Goal: Information Seeking & Learning: Learn about a topic

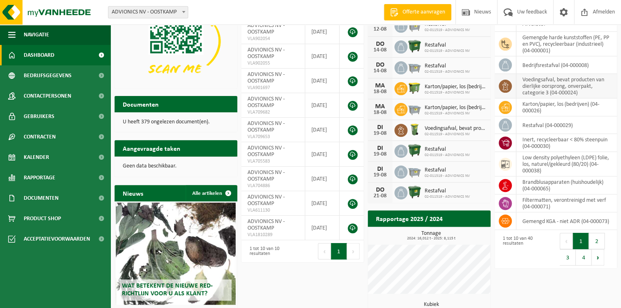
scroll to position [131, 0]
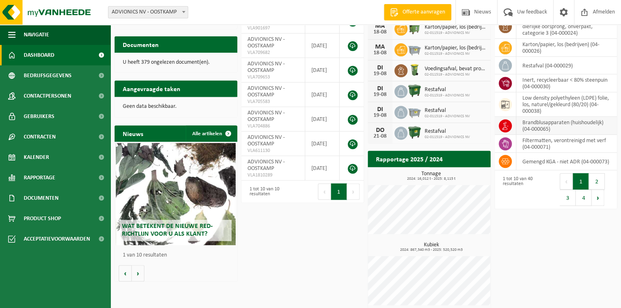
click at [531, 121] on td "brandblusapparaten (huishoudelijk) (04-000065)" at bounding box center [566, 126] width 101 height 18
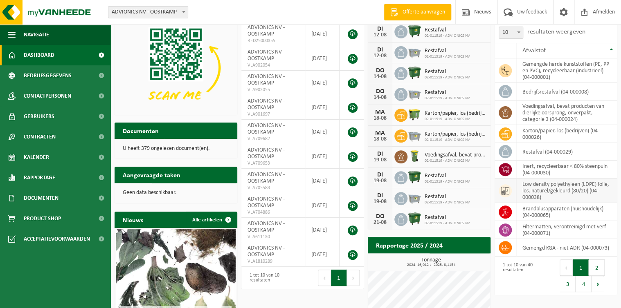
scroll to position [0, 0]
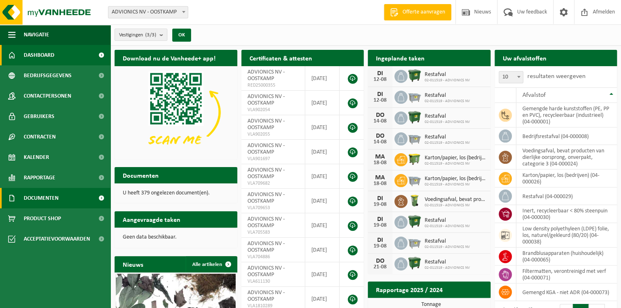
click at [99, 199] on span at bounding box center [101, 198] width 18 height 20
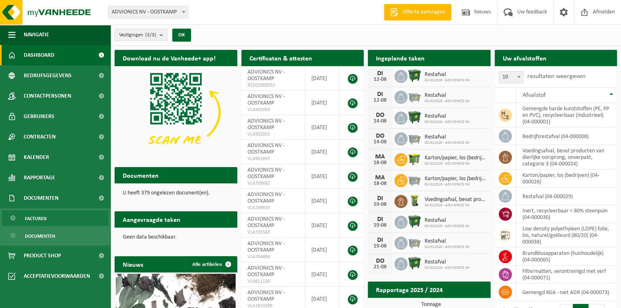
click at [41, 217] on span "Facturen" at bounding box center [36, 219] width 22 height 16
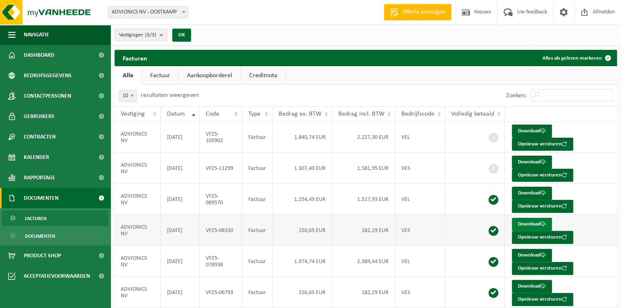
click at [527, 224] on link "Download" at bounding box center [531, 224] width 40 height 13
click at [27, 56] on span "Dashboard" at bounding box center [39, 55] width 31 height 20
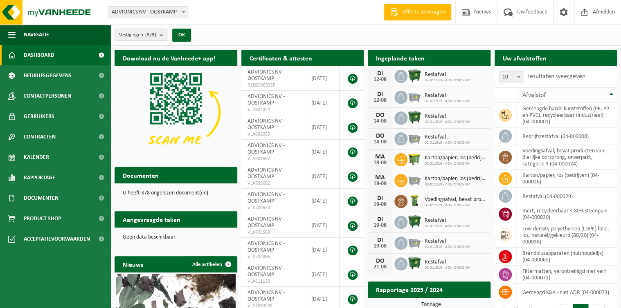
click at [530, 93] on span "Afvalstof" at bounding box center [533, 95] width 23 height 7
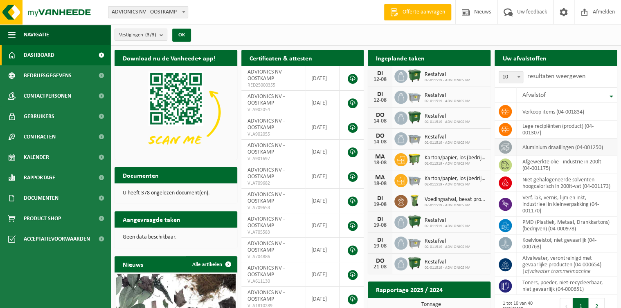
scroll to position [33, 0]
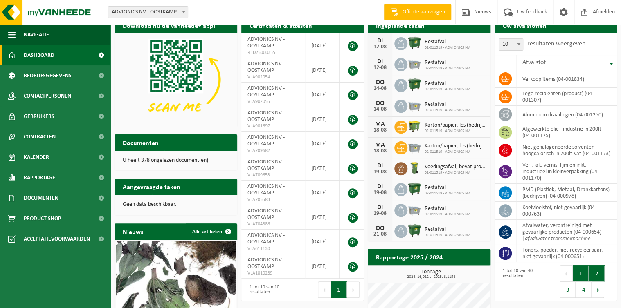
click at [592, 278] on button "2" at bounding box center [596, 273] width 16 height 16
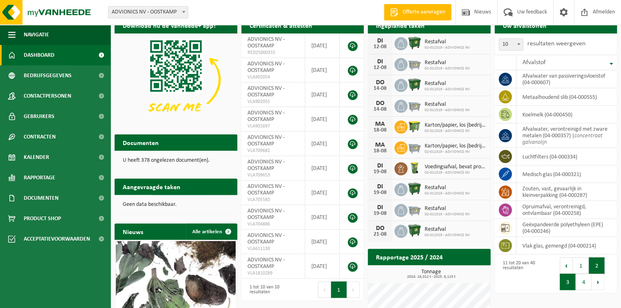
click at [569, 285] on button "3" at bounding box center [567, 282] width 16 height 16
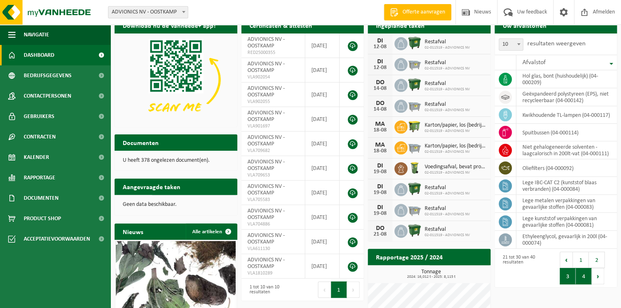
click at [581, 278] on button "4" at bounding box center [583, 276] width 16 height 16
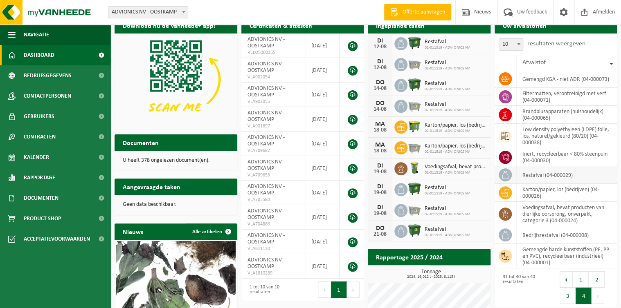
click at [503, 173] on icon at bounding box center [505, 175] width 8 height 8
click at [537, 175] on td "restafval (04-000029)" at bounding box center [566, 175] width 101 height 18
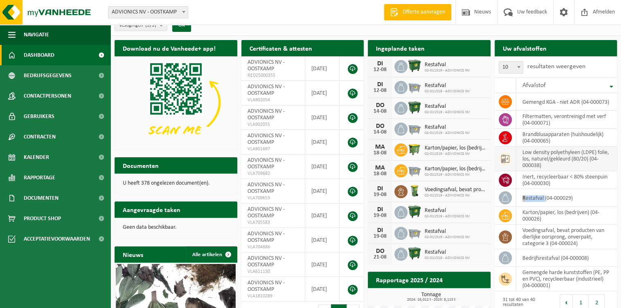
scroll to position [0, 0]
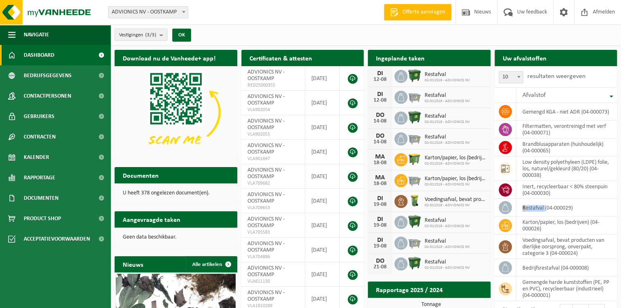
click at [130, 32] on span "Vestigingen (3/3)" at bounding box center [137, 35] width 37 height 12
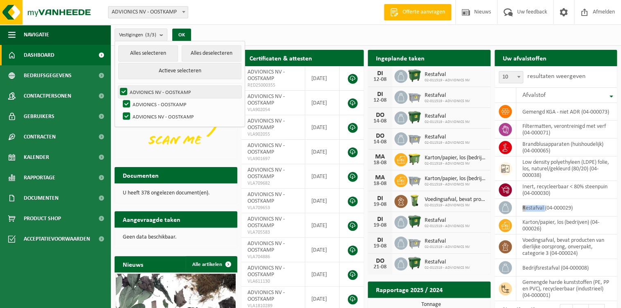
click at [147, 92] on label "ADVIONICS NV - OOSTKAMP" at bounding box center [179, 92] width 123 height 12
click at [117, 86] on input "ADVIONICS NV - OOSTKAMP" at bounding box center [117, 85] width 0 height 0
click at [147, 92] on label "ADVIONICS NV - OOSTKAMP" at bounding box center [179, 92] width 123 height 12
click at [117, 86] on input "ADVIONICS NV - OOSTKAMP" at bounding box center [117, 85] width 0 height 0
checkbox input "true"
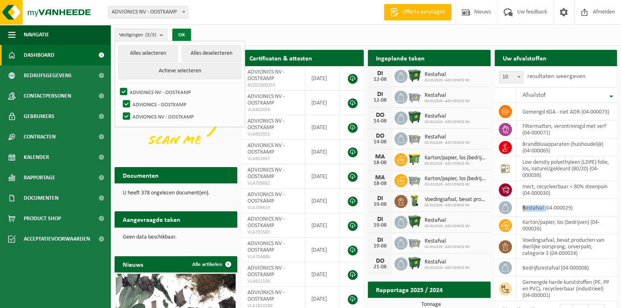
click at [183, 35] on button "OK" at bounding box center [181, 35] width 19 height 13
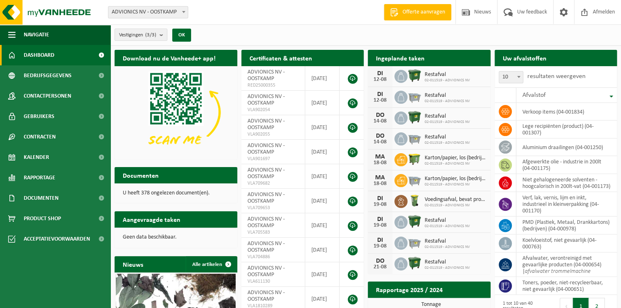
click at [519, 56] on h2 "Uw afvalstoffen" at bounding box center [524, 58] width 60 height 16
click at [516, 62] on h2 "Uw afvalstoffen" at bounding box center [524, 58] width 60 height 16
click at [516, 76] on span at bounding box center [518, 77] width 8 height 11
select select "50"
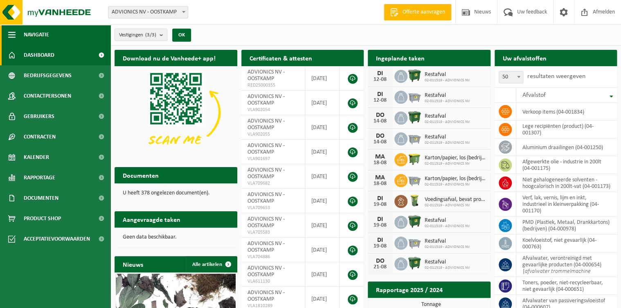
click at [24, 33] on span "Navigatie" at bounding box center [36, 35] width 25 height 20
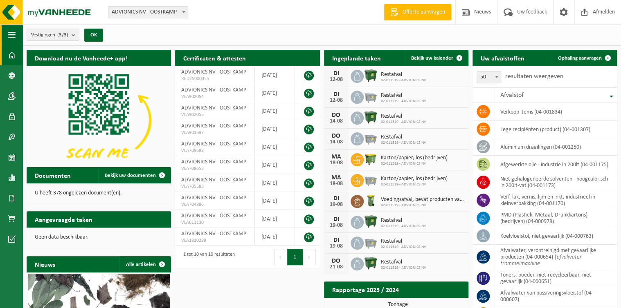
click at [9, 38] on span "button" at bounding box center [11, 35] width 7 height 20
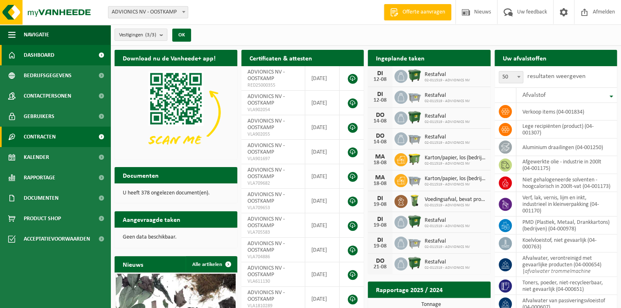
click at [20, 140] on link "Contracten" at bounding box center [55, 137] width 110 height 20
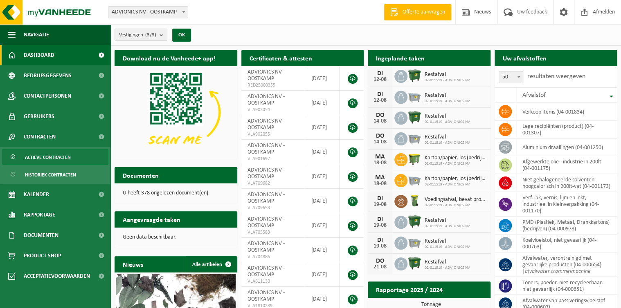
click at [31, 159] on span "Actieve contracten" at bounding box center [48, 158] width 46 height 16
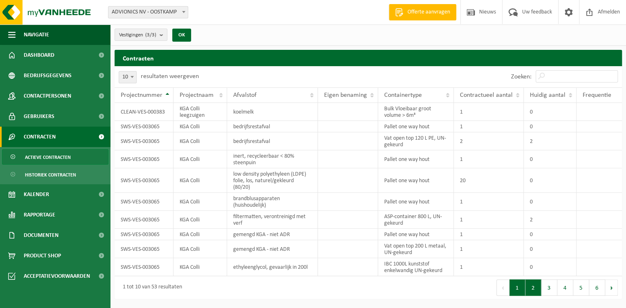
click at [535, 288] on button "2" at bounding box center [533, 288] width 16 height 16
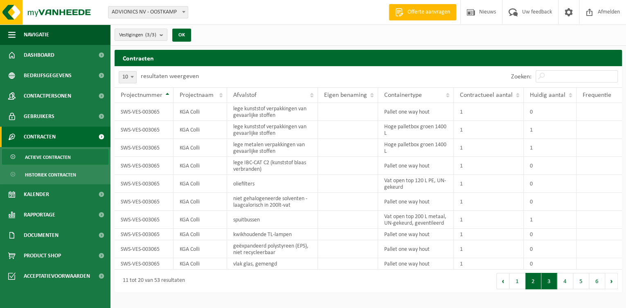
click at [554, 284] on button "3" at bounding box center [549, 281] width 16 height 16
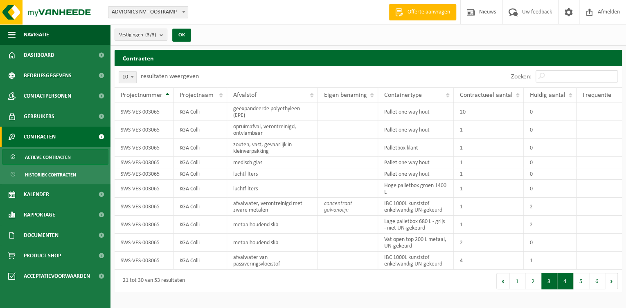
click at [567, 279] on button "4" at bounding box center [565, 281] width 16 height 16
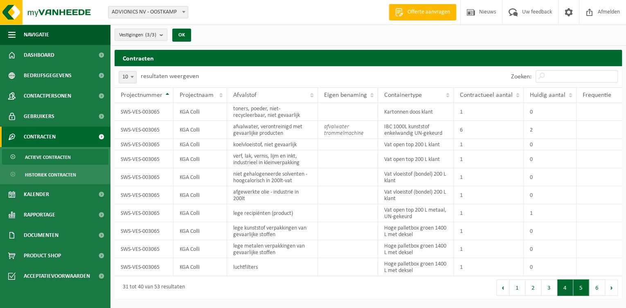
click at [579, 289] on button "5" at bounding box center [581, 288] width 16 height 16
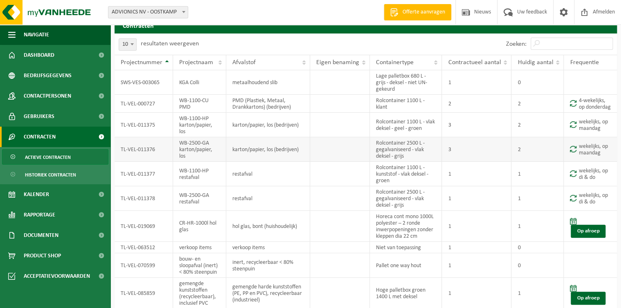
scroll to position [65, 0]
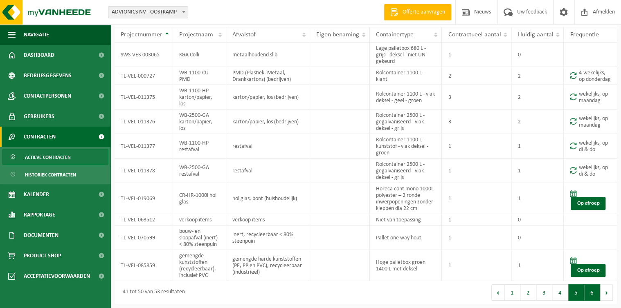
click at [590, 298] on button "6" at bounding box center [592, 293] width 16 height 16
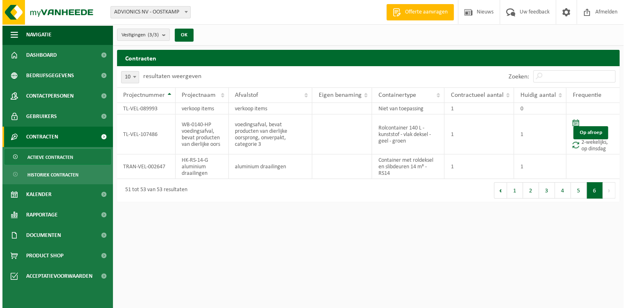
scroll to position [0, 0]
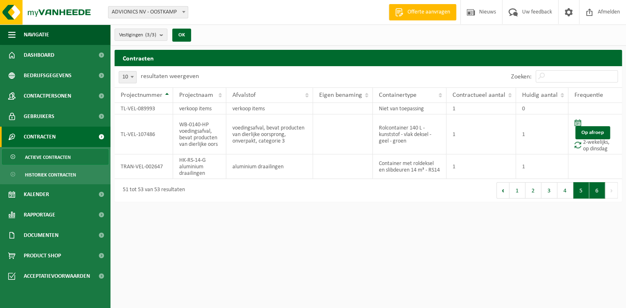
click at [582, 195] on button "5" at bounding box center [581, 190] width 16 height 16
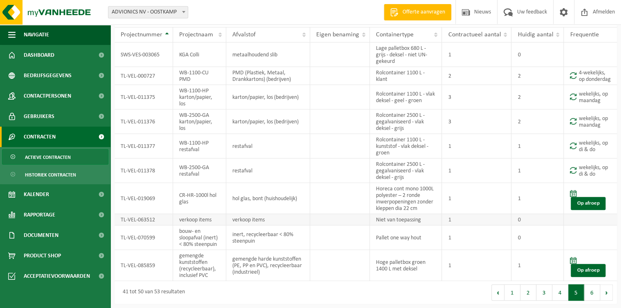
scroll to position [66, 0]
click at [556, 294] on button "4" at bounding box center [560, 293] width 16 height 16
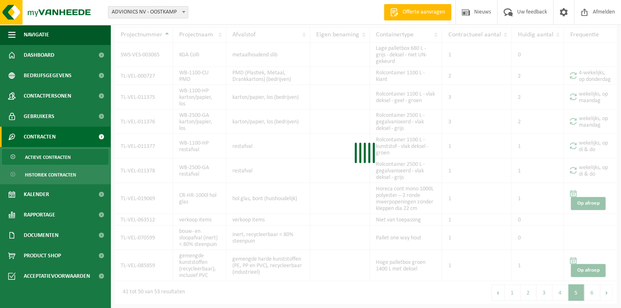
scroll to position [0, 0]
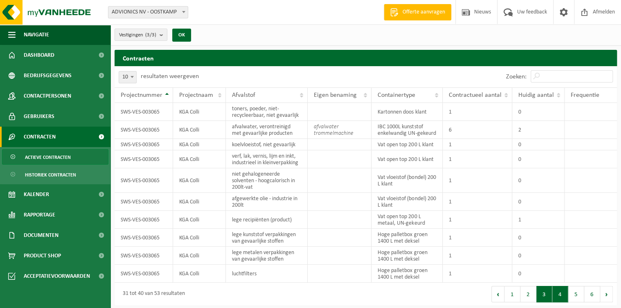
click at [544, 298] on button "3" at bounding box center [544, 294] width 16 height 16
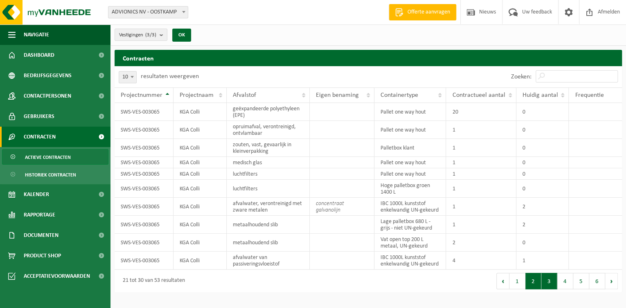
click at [538, 283] on button "2" at bounding box center [533, 281] width 16 height 16
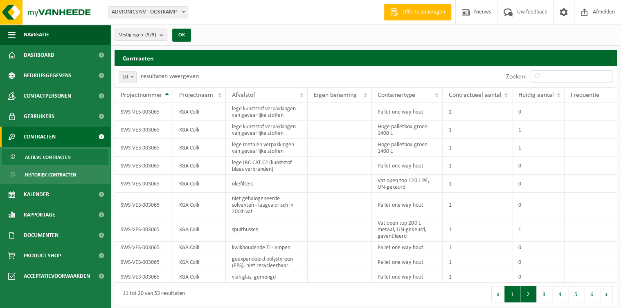
click at [512, 296] on button "1" at bounding box center [512, 294] width 16 height 16
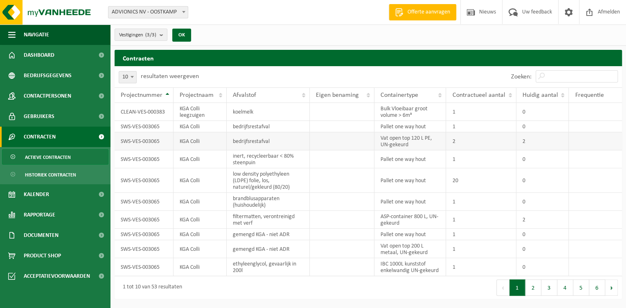
click at [246, 143] on td "bedrijfsrestafval" at bounding box center [268, 141] width 83 height 18
click at [131, 141] on td "SWS-VES-003065" at bounding box center [143, 141] width 59 height 18
click at [388, 139] on td "Vat open top 120 L PE, UN-gekeurd" at bounding box center [410, 141] width 72 height 18
click at [357, 140] on td at bounding box center [342, 141] width 65 height 18
click at [347, 141] on td at bounding box center [342, 141] width 65 height 18
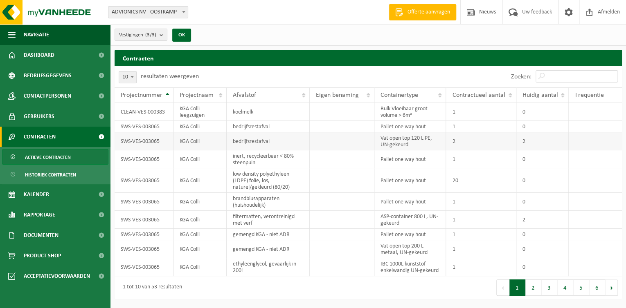
drag, startPoint x: 347, startPoint y: 141, endPoint x: 330, endPoint y: 139, distance: 16.4
click at [330, 139] on td at bounding box center [342, 141] width 65 height 18
click at [327, 98] on span "Eigen benaming" at bounding box center [337, 95] width 43 height 7
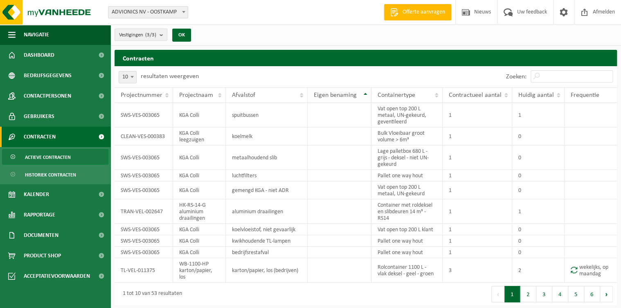
click at [327, 98] on span "Eigen benaming" at bounding box center [335, 95] width 43 height 7
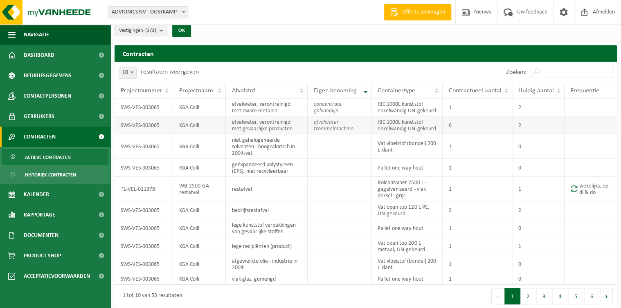
scroll to position [7, 0]
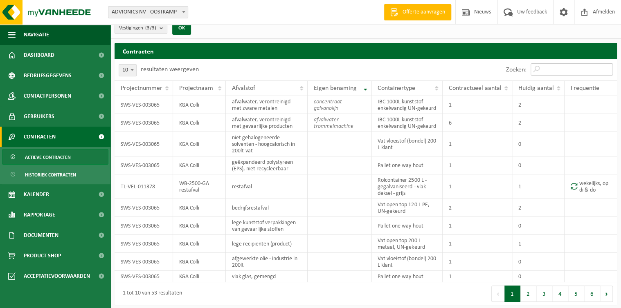
click at [552, 72] on input "Zoeken:" at bounding box center [571, 69] width 82 height 12
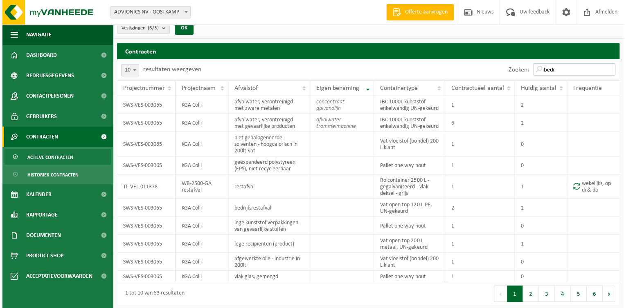
scroll to position [0, 0]
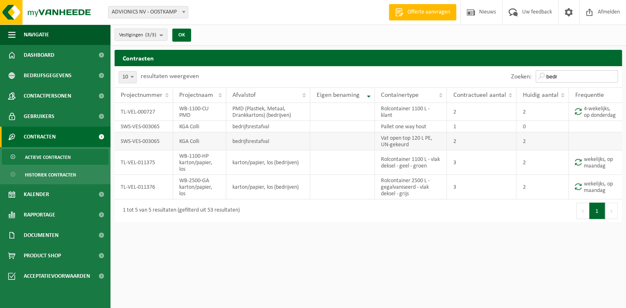
type input "bedr"
click at [394, 150] on td "Vat open top 120 L PE, UN-gekeurd" at bounding box center [411, 141] width 72 height 18
click at [348, 150] on td at bounding box center [342, 141] width 64 height 18
drag, startPoint x: 140, startPoint y: 149, endPoint x: 276, endPoint y: 144, distance: 136.3
click at [276, 144] on td "bedrijfsrestafval" at bounding box center [268, 141] width 84 height 18
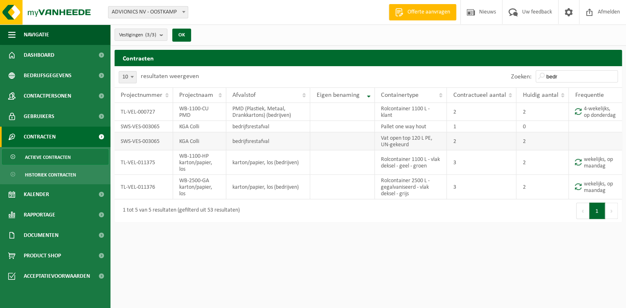
click at [343, 146] on td at bounding box center [342, 141] width 64 height 18
click at [207, 132] on td "KGA Colli" at bounding box center [199, 126] width 53 height 11
drag, startPoint x: 207, startPoint y: 132, endPoint x: 164, endPoint y: 137, distance: 44.0
click at [164, 132] on tr "SWS-VES-003065 KGA Colli bedrijfsrestafval Pallet one way hout 1 0" at bounding box center [367, 126] width 507 height 11
drag, startPoint x: 164, startPoint y: 137, endPoint x: 185, endPoint y: 133, distance: 22.0
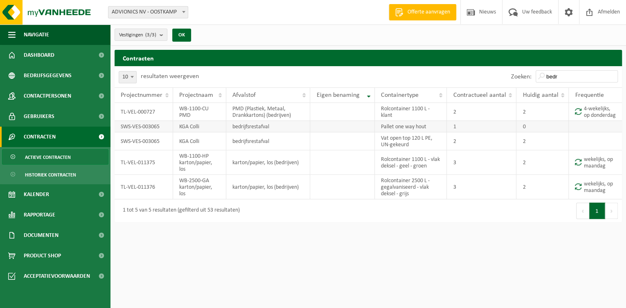
drag, startPoint x: 185, startPoint y: 133, endPoint x: 428, endPoint y: 136, distance: 242.9
click at [426, 132] on td "Pallet one way hout" at bounding box center [411, 126] width 72 height 11
click at [339, 116] on td at bounding box center [342, 112] width 64 height 18
click at [38, 139] on span "Contracten" at bounding box center [40, 137] width 32 height 20
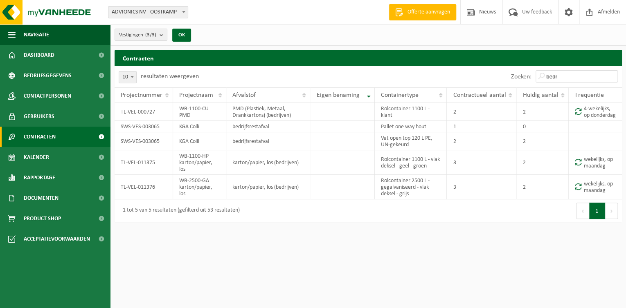
click at [38, 139] on span "Contracten" at bounding box center [40, 137] width 32 height 20
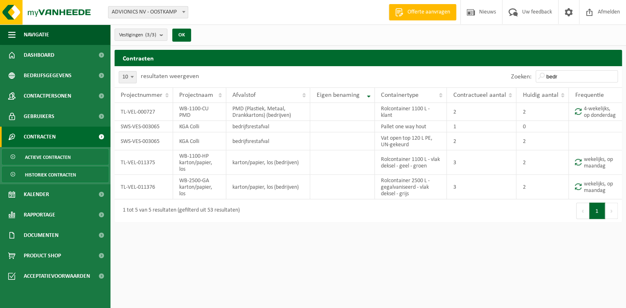
click at [42, 175] on span "Historiek contracten" at bounding box center [50, 175] width 51 height 16
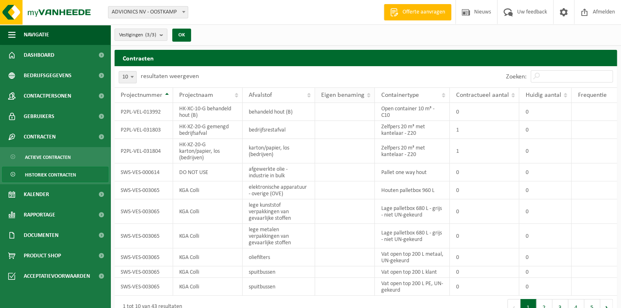
click at [368, 96] on th "Eigen benaming" at bounding box center [345, 95] width 60 height 16
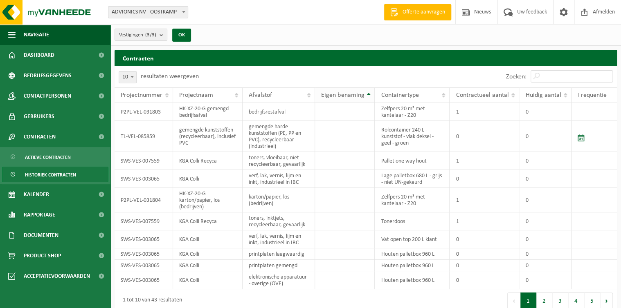
click at [370, 95] on th "Eigen benaming" at bounding box center [345, 95] width 60 height 16
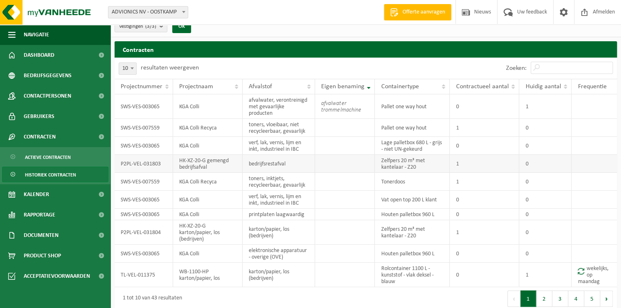
scroll to position [13, 0]
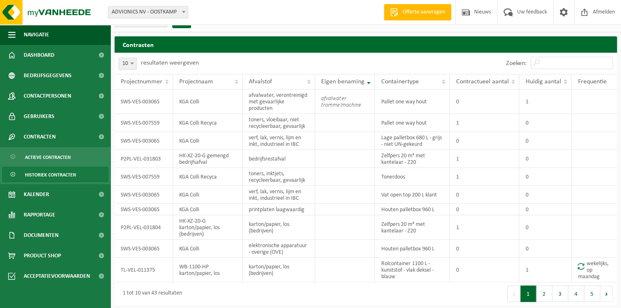
click at [132, 63] on b at bounding box center [131, 64] width 3 height 2
select select "50"
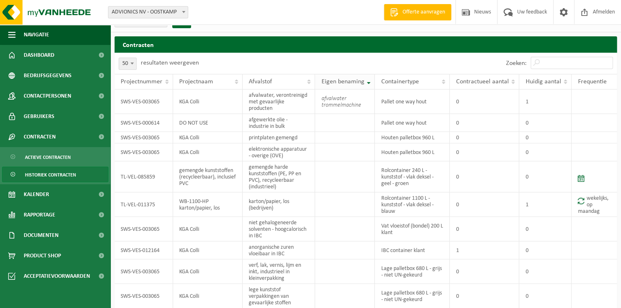
click at [369, 85] on th "Eigen benaming" at bounding box center [345, 82] width 60 height 16
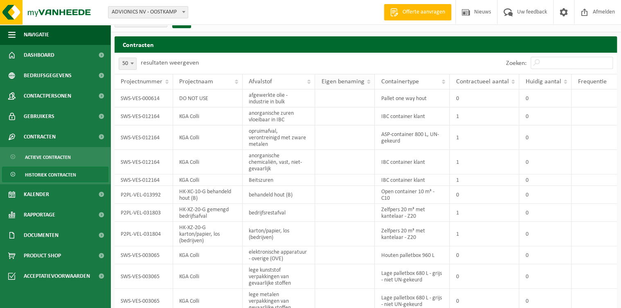
click at [369, 79] on th "Eigen benaming" at bounding box center [345, 82] width 60 height 16
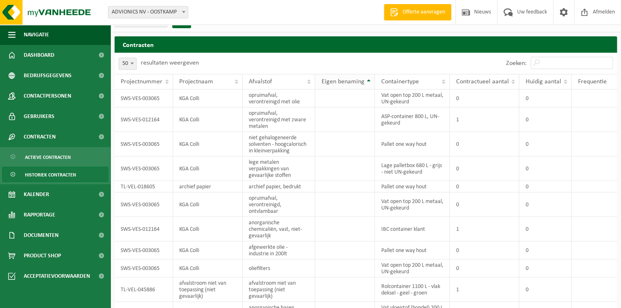
click at [369, 83] on th "Eigen benaming" at bounding box center [345, 82] width 60 height 16
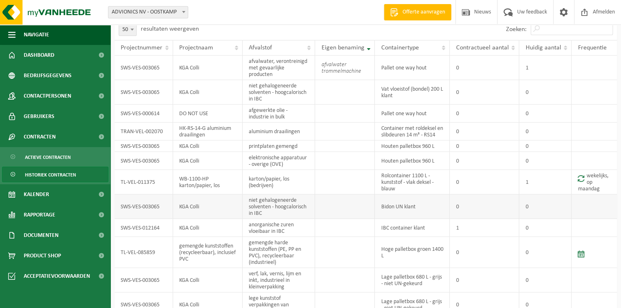
scroll to position [0, 0]
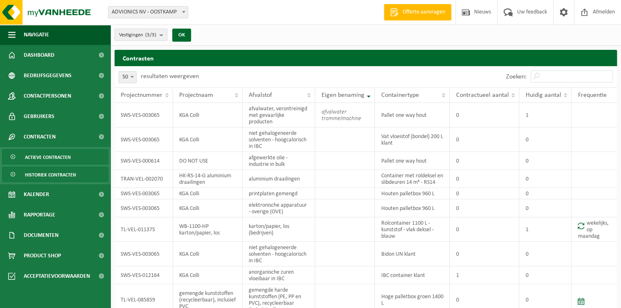
click at [29, 156] on span "Actieve contracten" at bounding box center [48, 158] width 46 height 16
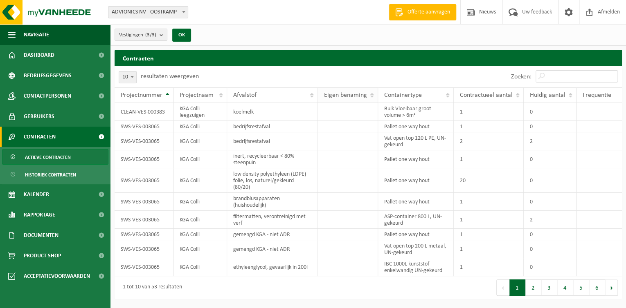
click at [372, 94] on th "Eigen benaming" at bounding box center [348, 95] width 60 height 16
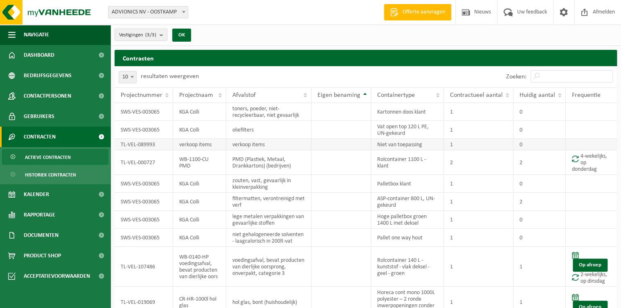
scroll to position [36, 0]
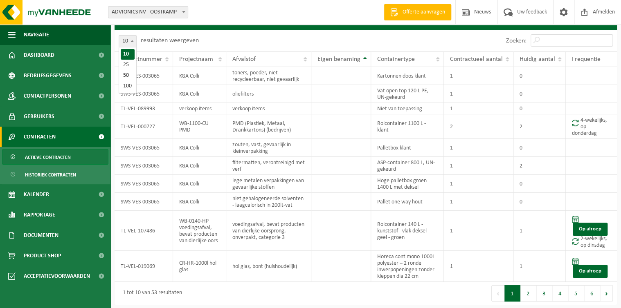
click at [132, 43] on span at bounding box center [132, 41] width 8 height 11
select select "100"
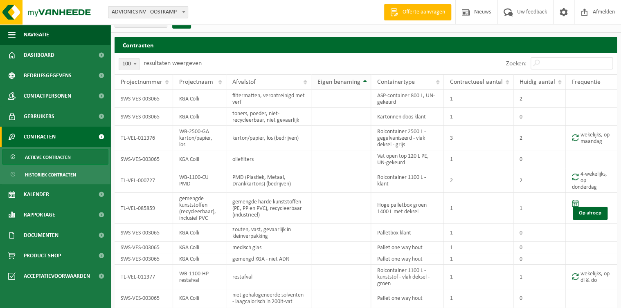
scroll to position [0, 0]
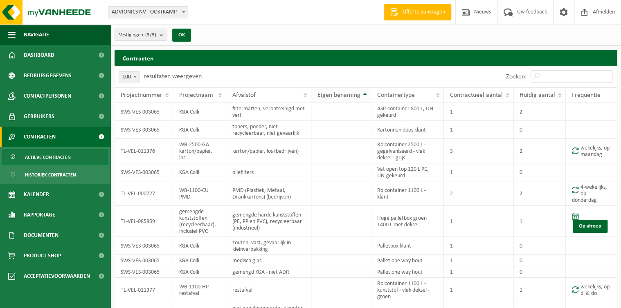
click at [363, 95] on th "Eigen benaming" at bounding box center [341, 95] width 60 height 16
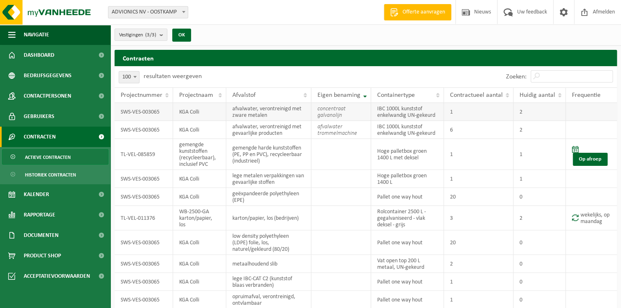
click at [586, 113] on td at bounding box center [590, 112] width 51 height 18
click at [524, 111] on td "2" at bounding box center [539, 112] width 52 height 18
click at [455, 118] on td "1" at bounding box center [479, 112] width 70 height 18
click at [328, 114] on icon "concentraat galvanolijn" at bounding box center [331, 112] width 28 height 13
click at [44, 15] on img at bounding box center [49, 12] width 98 height 25
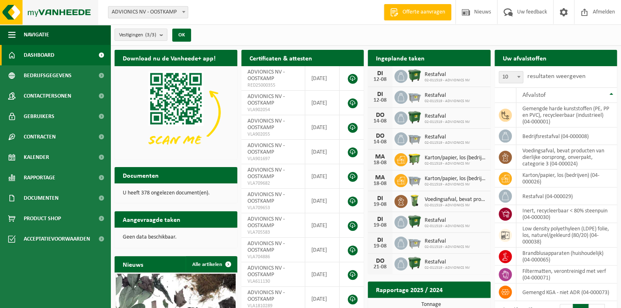
click at [38, 11] on img at bounding box center [49, 12] width 98 height 25
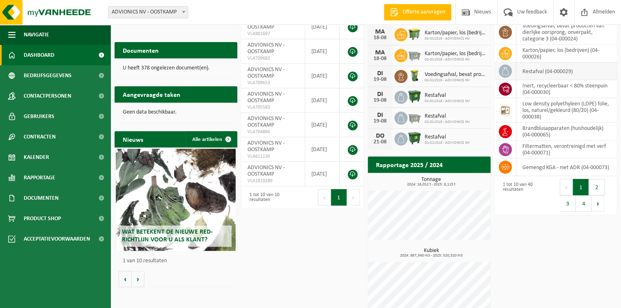
scroll to position [136, 0]
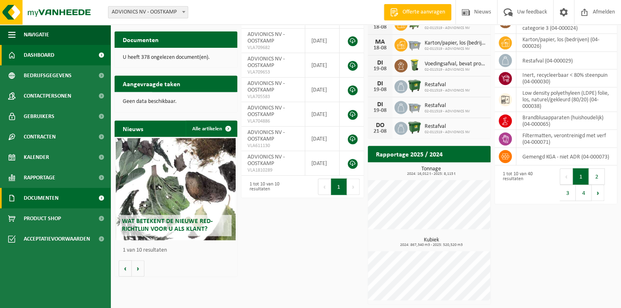
click at [55, 198] on span "Documenten" at bounding box center [41, 198] width 35 height 20
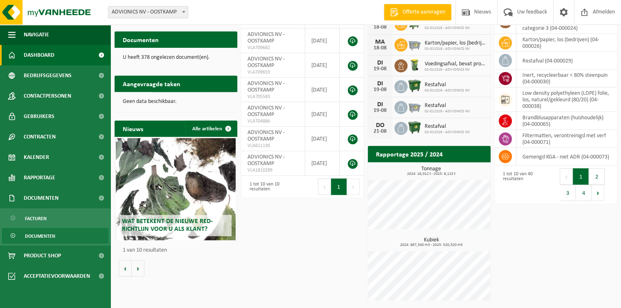
click at [39, 235] on span "Documenten" at bounding box center [40, 237] width 30 height 16
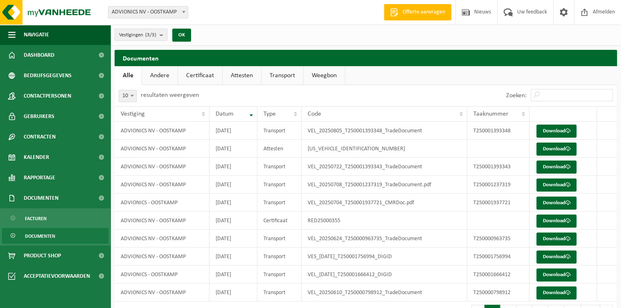
click at [155, 75] on link "Andere" at bounding box center [160, 75] width 36 height 19
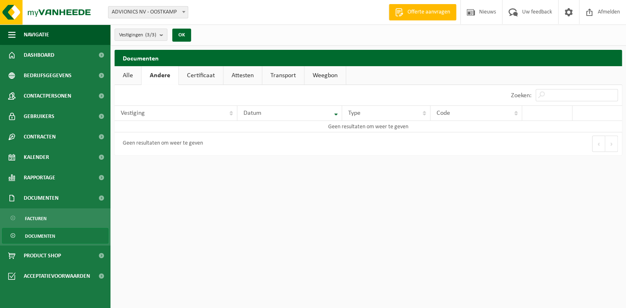
click at [191, 76] on link "Certificaat" at bounding box center [201, 75] width 44 height 19
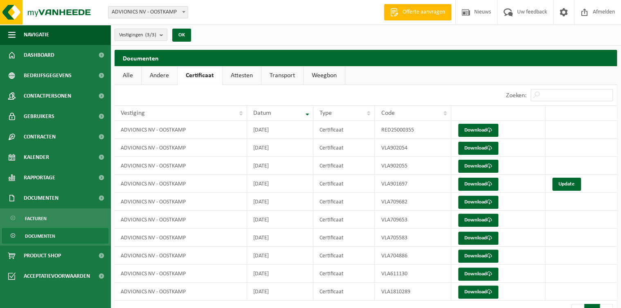
click at [241, 75] on link "Attesten" at bounding box center [241, 75] width 38 height 19
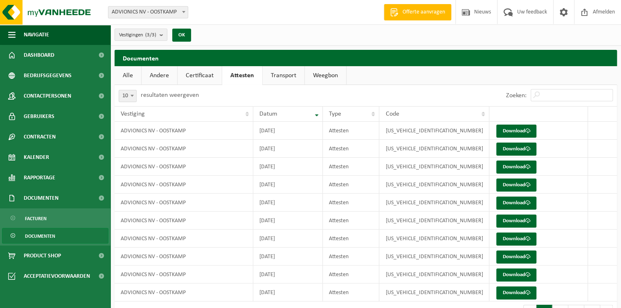
click at [274, 72] on link "Transport" at bounding box center [283, 75] width 42 height 19
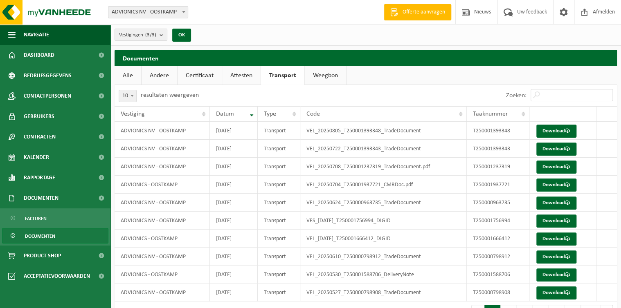
click at [327, 75] on link "Weegbon" at bounding box center [325, 75] width 41 height 19
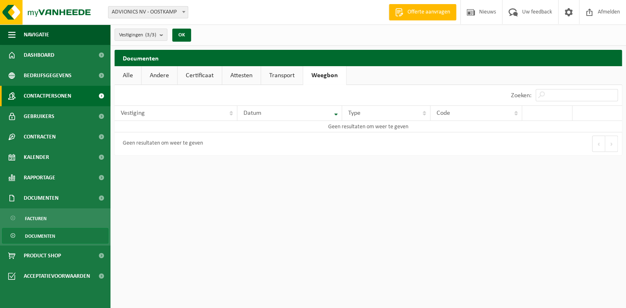
click at [54, 103] on span "Contactpersonen" at bounding box center [47, 96] width 47 height 20
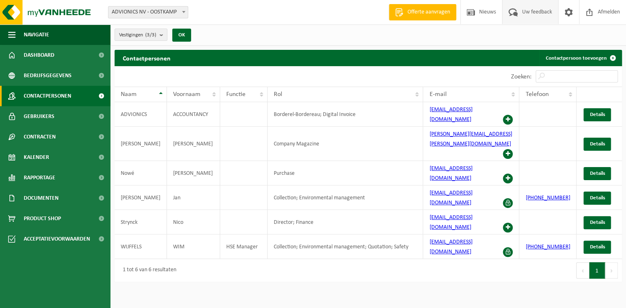
click at [526, 7] on span "Uw feedback" at bounding box center [537, 12] width 34 height 24
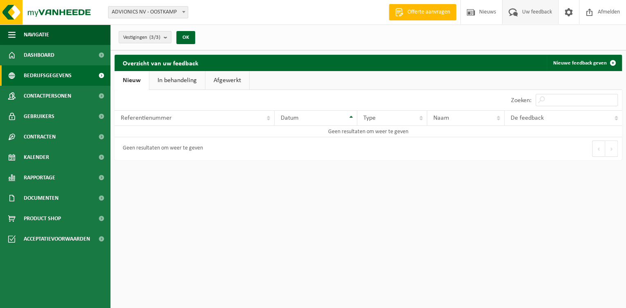
click at [47, 68] on span "Bedrijfsgegevens" at bounding box center [48, 75] width 48 height 20
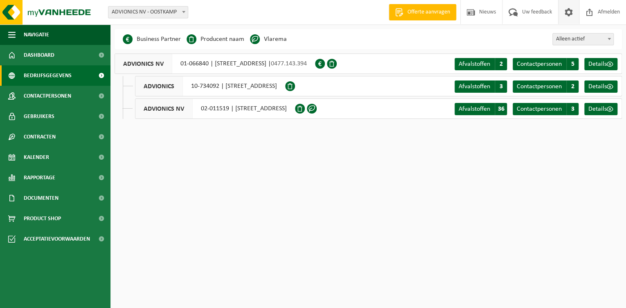
click at [569, 9] on span at bounding box center [568, 12] width 12 height 24
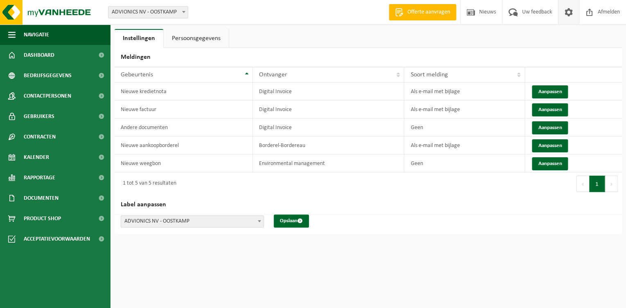
click at [182, 29] on link "Persoonsgegevens" at bounding box center [196, 38] width 65 height 19
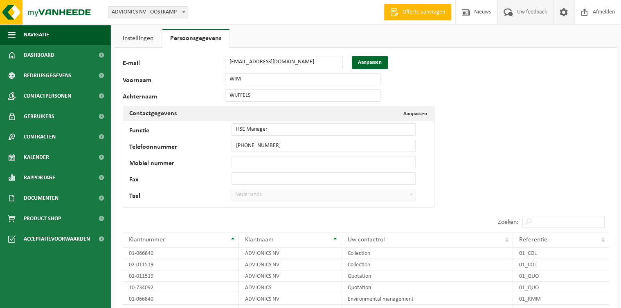
click at [510, 13] on span at bounding box center [507, 12] width 13 height 24
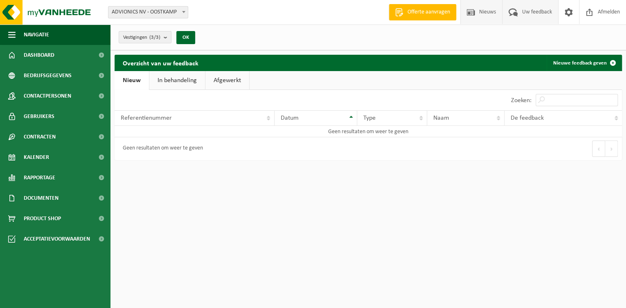
click at [472, 18] on span at bounding box center [470, 12] width 12 height 24
